Goal: Task Accomplishment & Management: Use online tool/utility

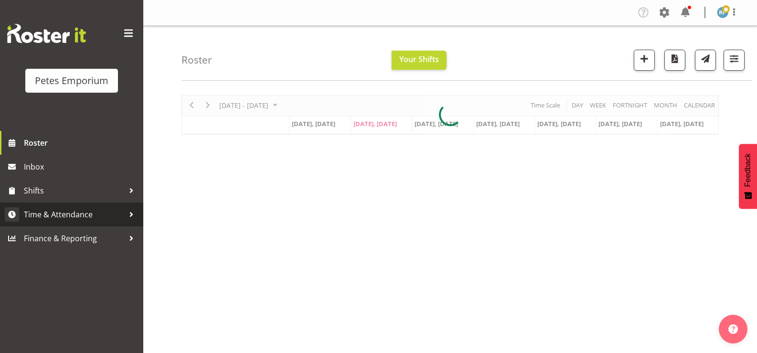
click at [80, 208] on span "Time & Attendance" at bounding box center [74, 214] width 100 height 14
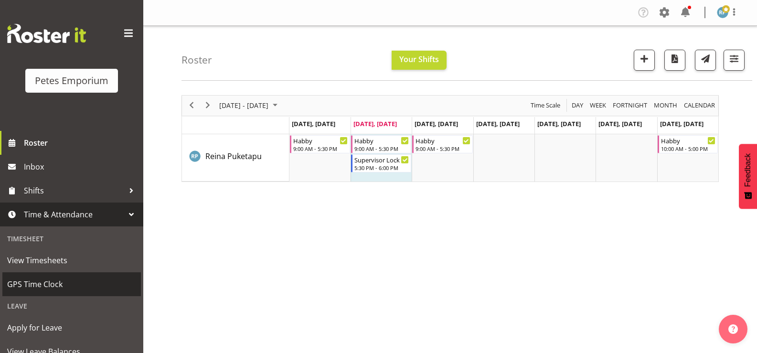
click at [54, 287] on span "GPS Time Clock" at bounding box center [71, 284] width 129 height 14
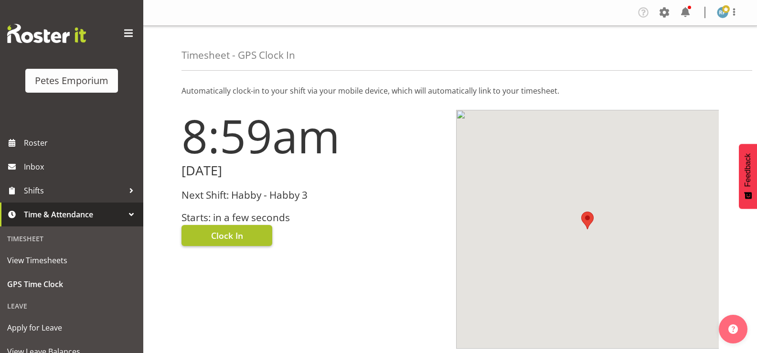
click at [248, 239] on button "Clock In" at bounding box center [227, 235] width 91 height 21
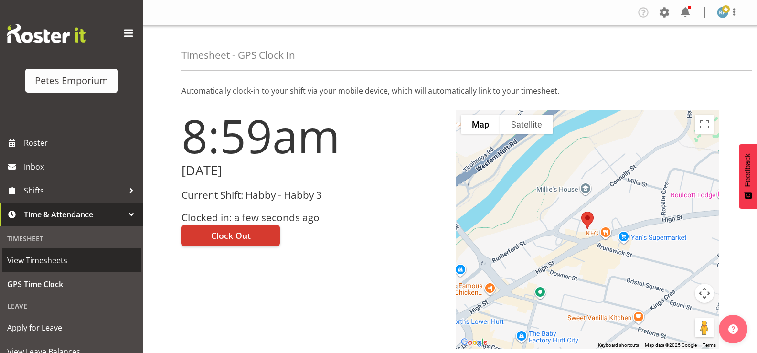
click at [65, 263] on span "View Timesheets" at bounding box center [71, 260] width 129 height 14
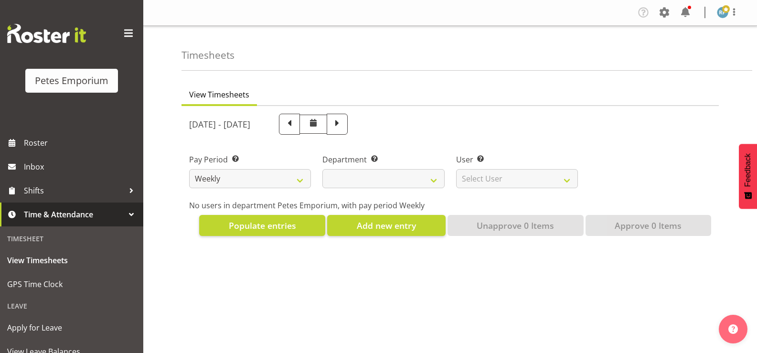
select select
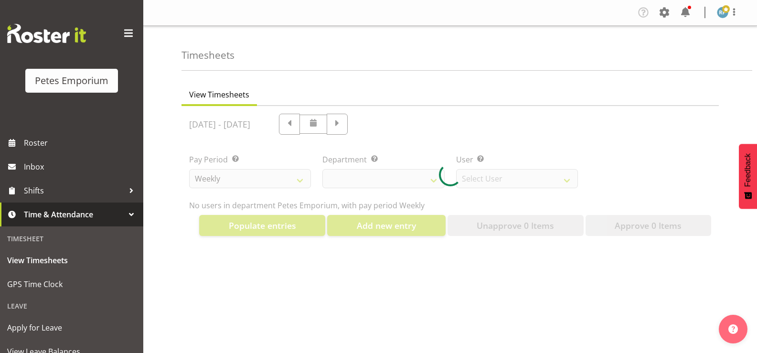
select select "11345"
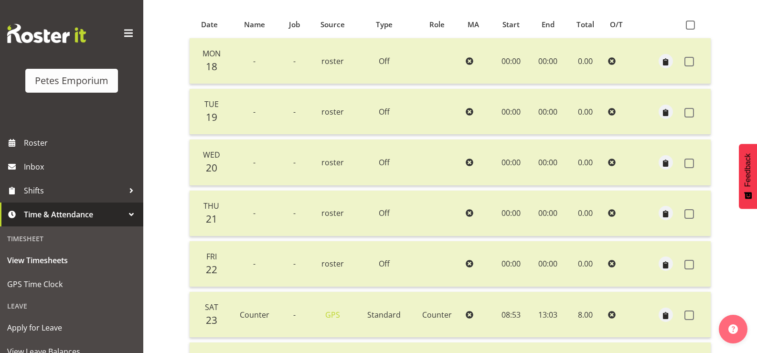
scroll to position [188, 0]
click at [337, 66] on span "roster" at bounding box center [333, 62] width 22 height 11
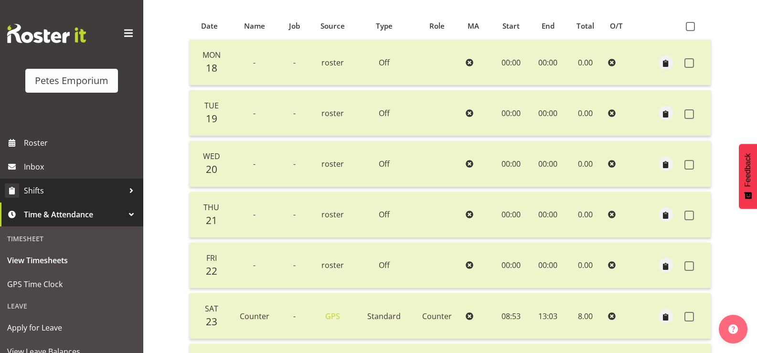
click at [44, 191] on span "Shifts" at bounding box center [74, 191] width 100 height 14
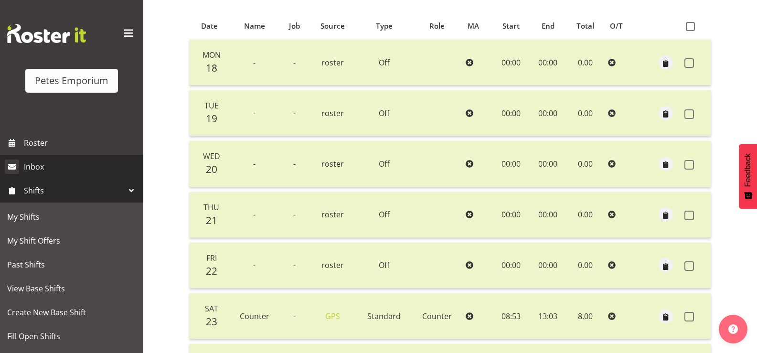
click at [38, 169] on span "Inbox" at bounding box center [81, 167] width 115 height 14
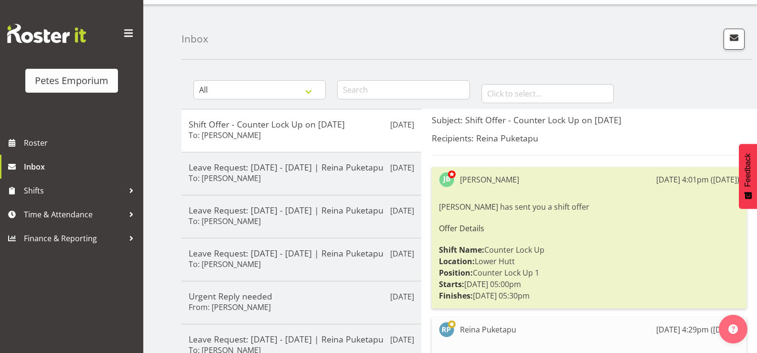
scroll to position [22, 0]
click at [43, 166] on span "Inbox" at bounding box center [81, 167] width 115 height 14
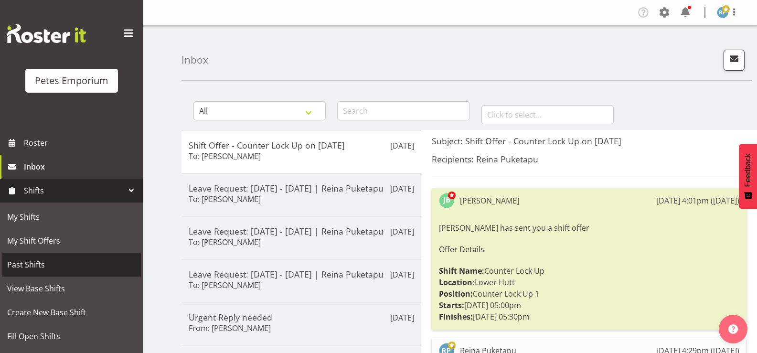
click at [44, 266] on span "Past Shifts" at bounding box center [71, 265] width 129 height 14
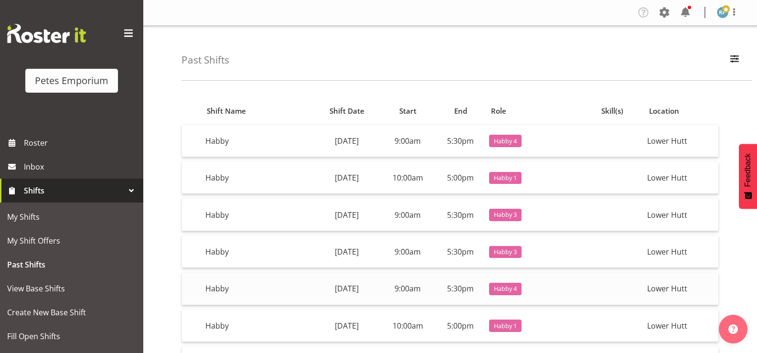
click at [221, 291] on td "Habby" at bounding box center [258, 289] width 112 height 32
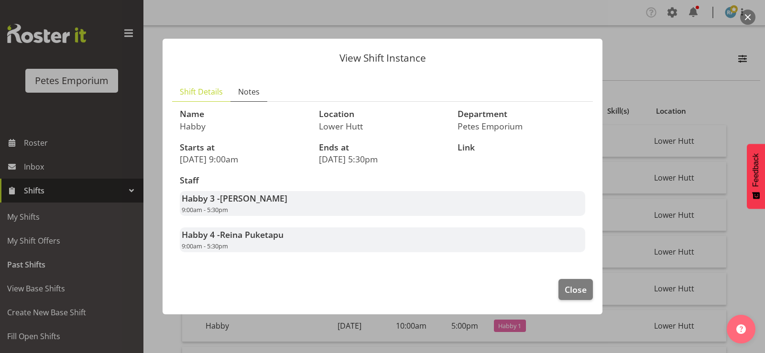
click at [252, 96] on span "Notes" at bounding box center [249, 91] width 22 height 11
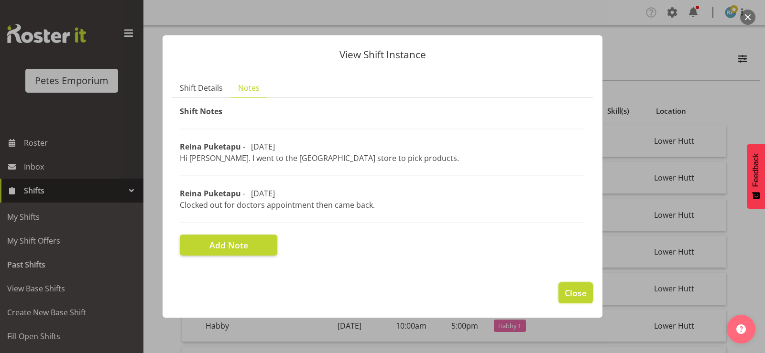
click at [575, 293] on span "Close" at bounding box center [575, 293] width 22 height 12
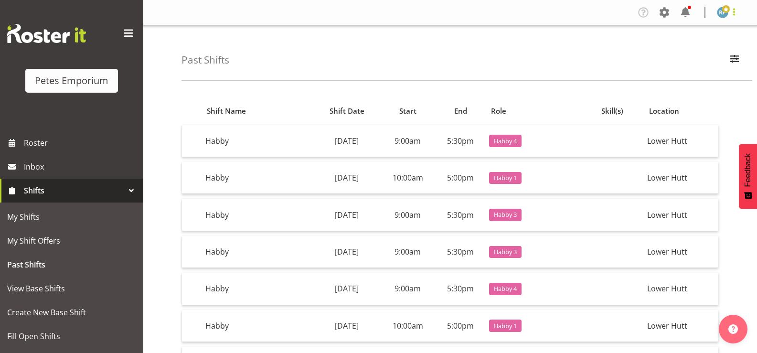
click at [733, 17] on span at bounding box center [734, 11] width 11 height 11
click at [695, 50] on link "Log Out" at bounding box center [694, 50] width 92 height 17
